Goal: Answer question/provide support

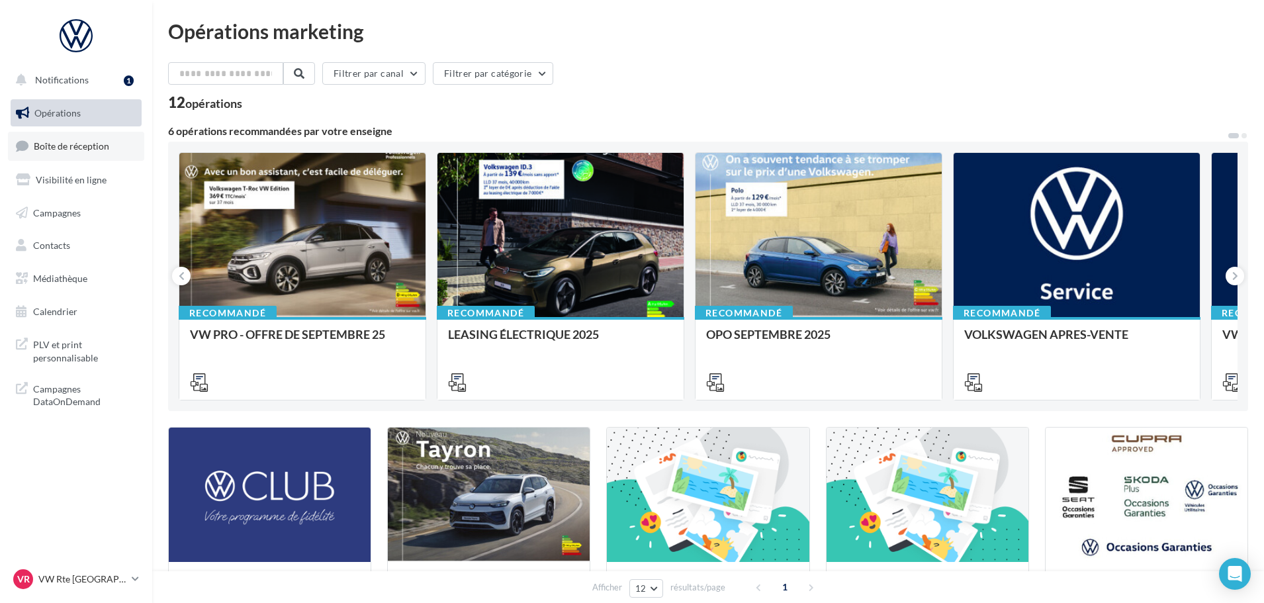
click at [64, 142] on span "Boîte de réception" at bounding box center [71, 145] width 75 height 11
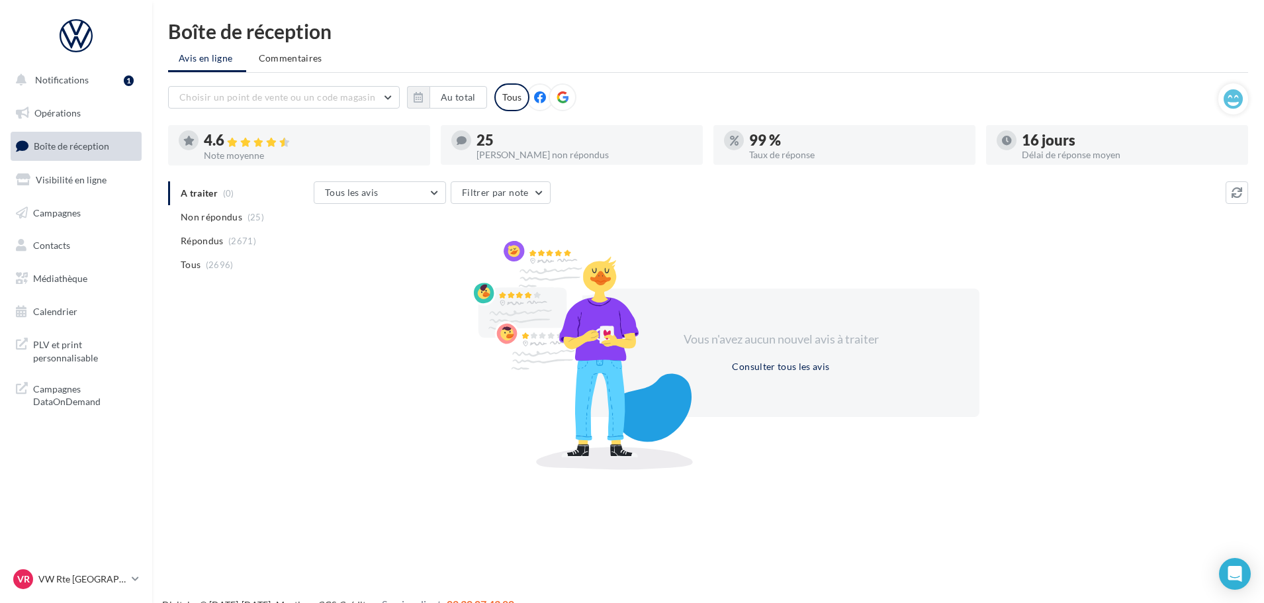
click at [204, 190] on ul "A traiter (0) Non répondus (25) Répondus (2671) Tous (2696)" at bounding box center [238, 228] width 140 height 95
click at [214, 208] on li "Non répondus (25)" at bounding box center [238, 217] width 140 height 24
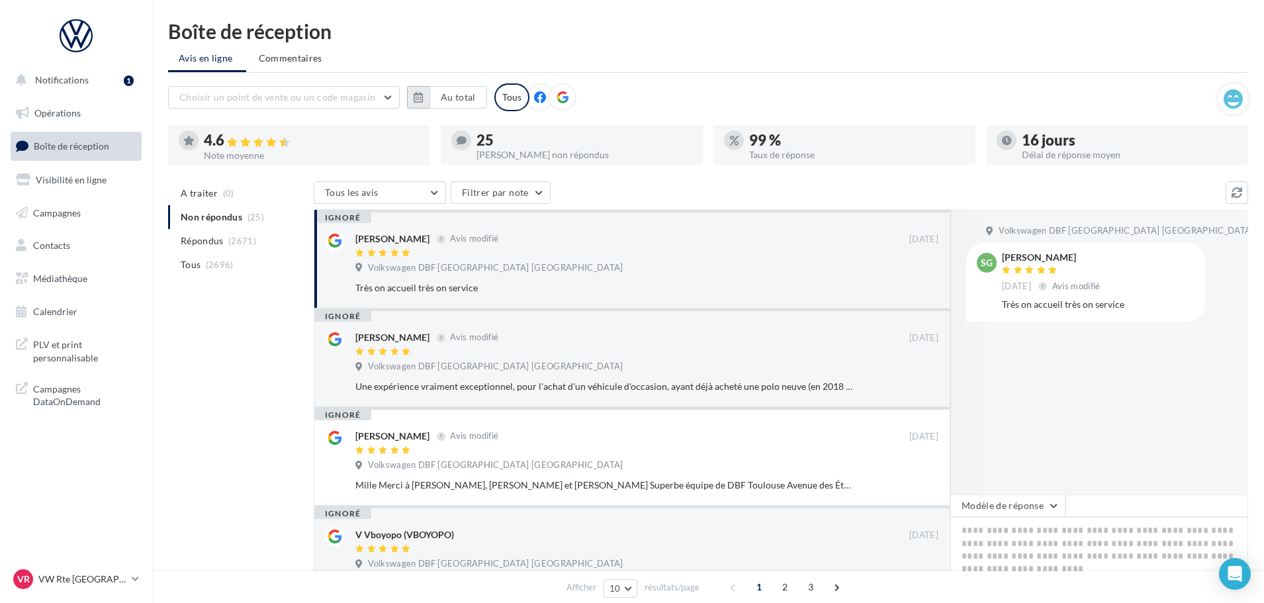
click at [422, 94] on icon "button" at bounding box center [418, 97] width 9 height 11
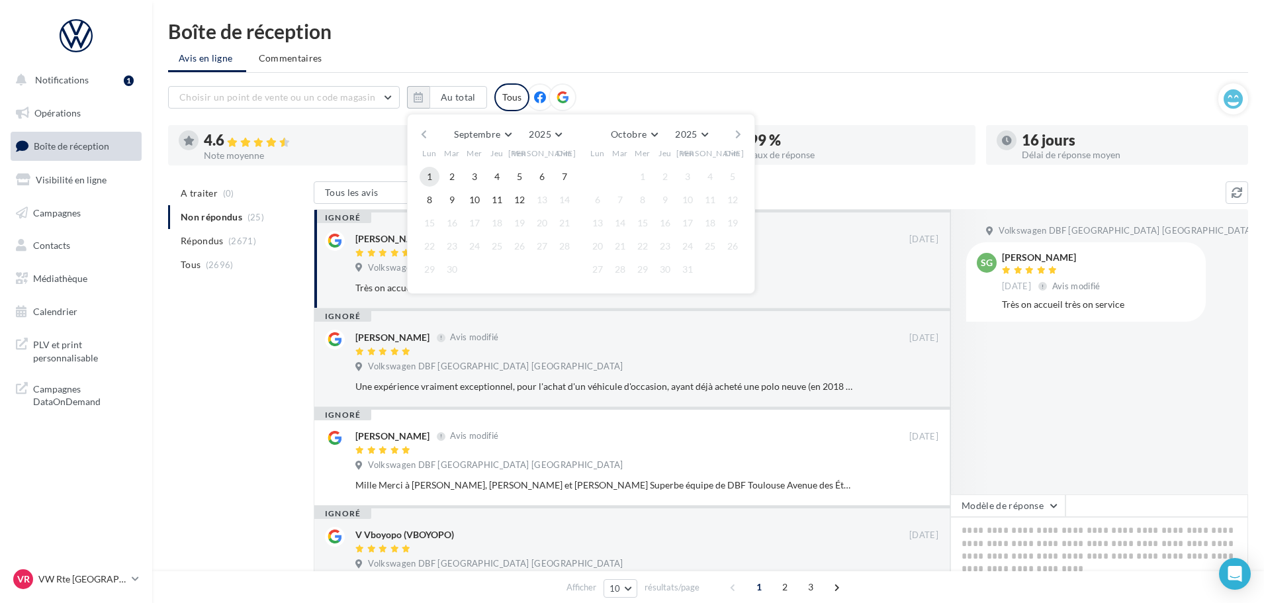
click at [428, 181] on button "1" at bounding box center [430, 177] width 20 height 20
click at [517, 202] on button "12" at bounding box center [520, 200] width 20 height 20
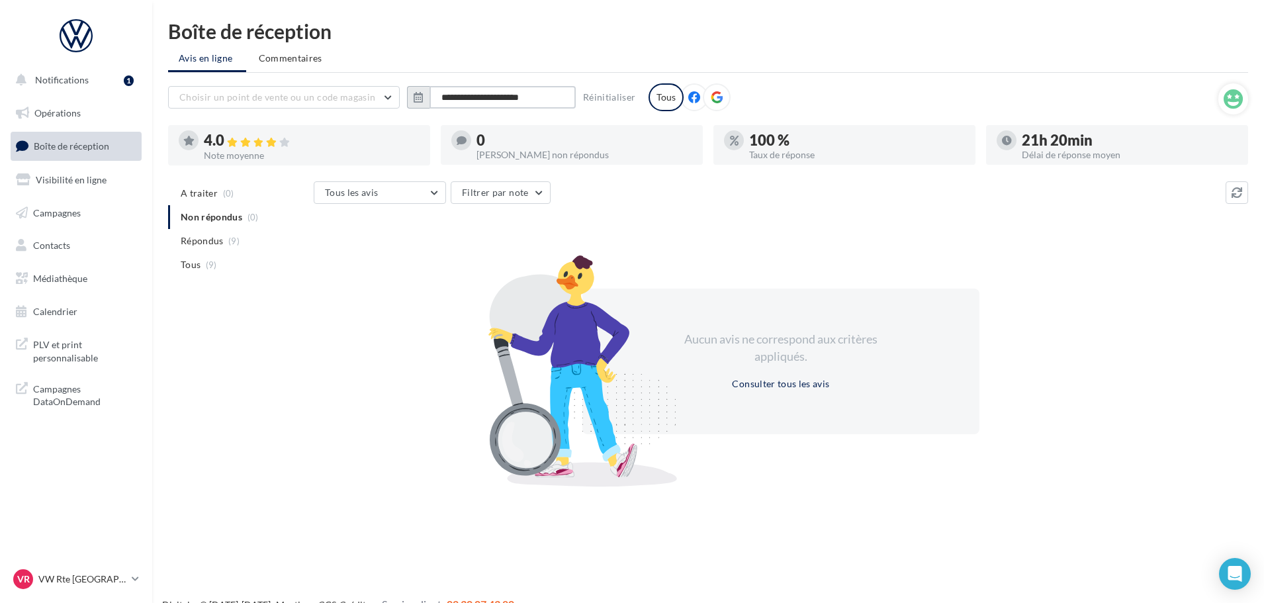
click at [523, 102] on input "**********" at bounding box center [502, 97] width 146 height 22
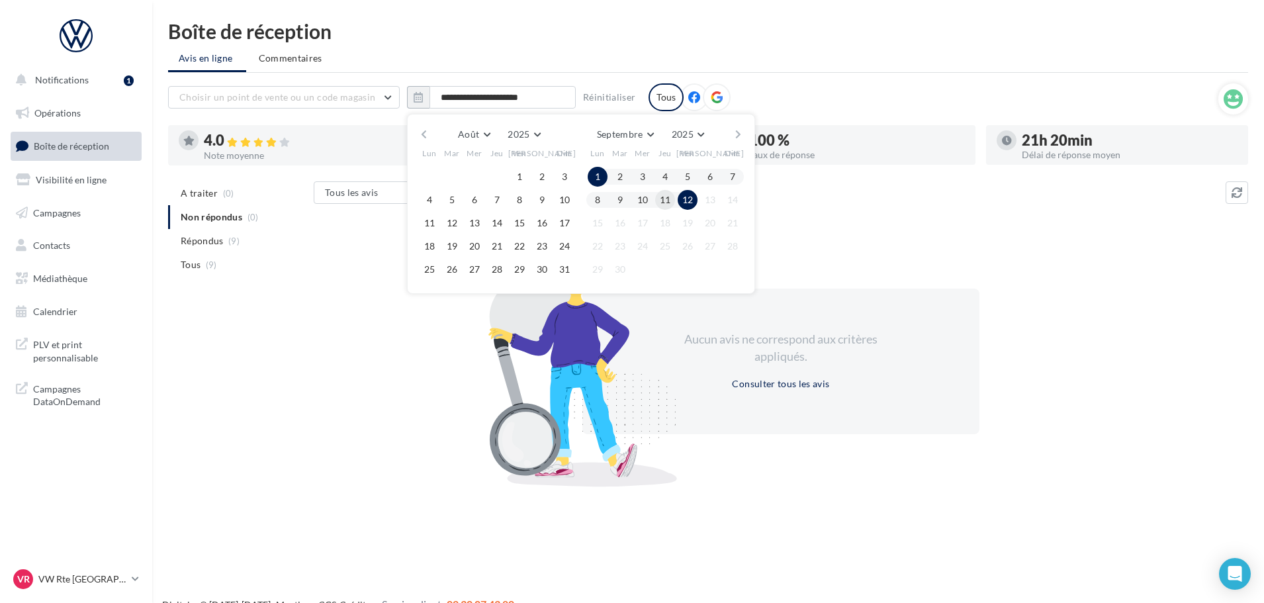
click at [656, 204] on button "11" at bounding box center [665, 200] width 20 height 20
click at [594, 179] on button "1" at bounding box center [598, 177] width 20 height 20
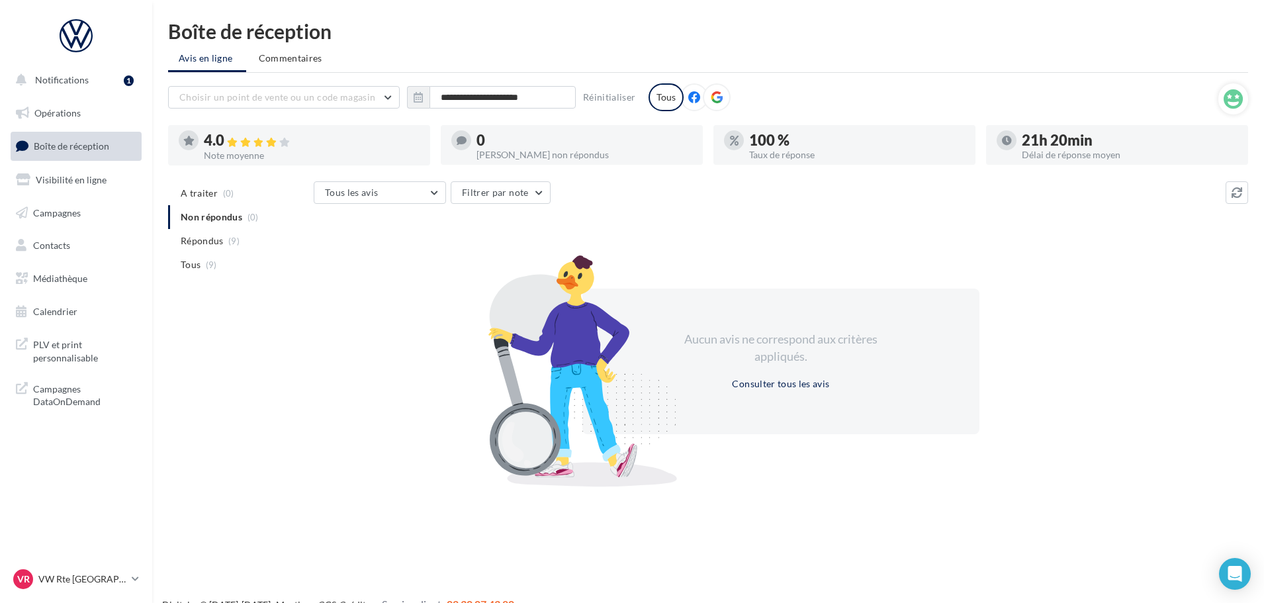
click at [359, 111] on div "**********" at bounding box center [693, 97] width 1050 height 28
click at [360, 95] on span "Choisir un point de vente ou un code magasin" at bounding box center [277, 96] width 196 height 11
click at [231, 300] on div "A traiter (0) Non répondus (0) Répondus (9) Tous (9) Tous les avis Tous les avi…" at bounding box center [708, 331] width 1080 height 300
click at [87, 582] on p "VW Rte [GEOGRAPHIC_DATA]" at bounding box center [82, 578] width 88 height 13
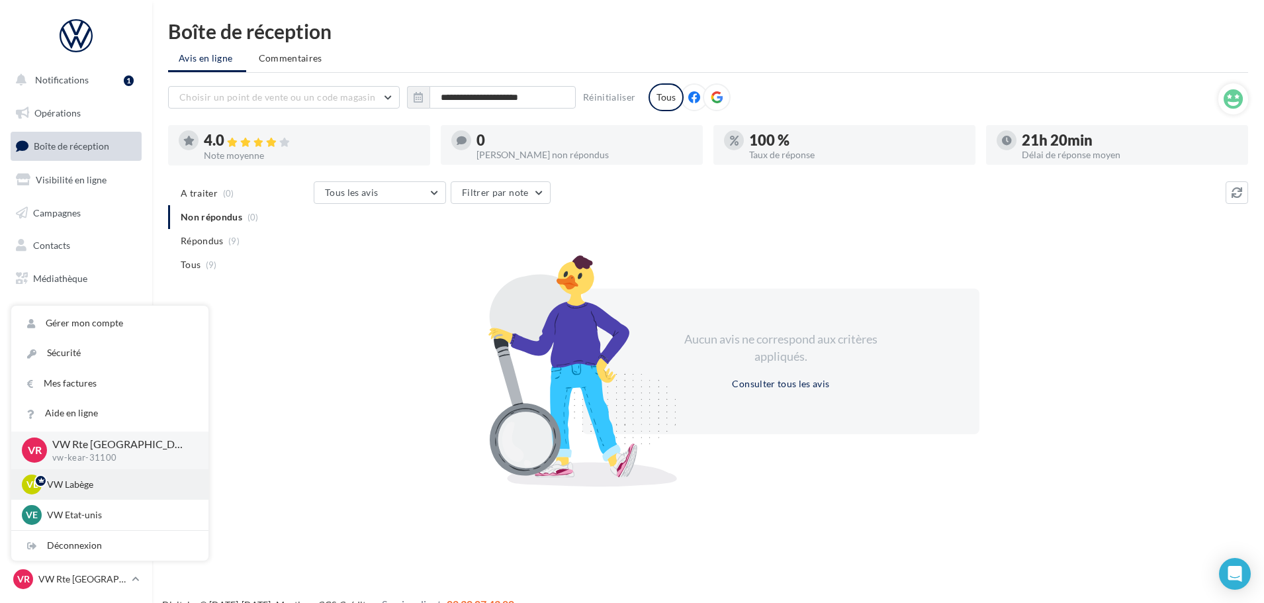
click at [96, 483] on p "VW Labège" at bounding box center [120, 484] width 146 height 13
